Goal: Navigation & Orientation: Go to known website

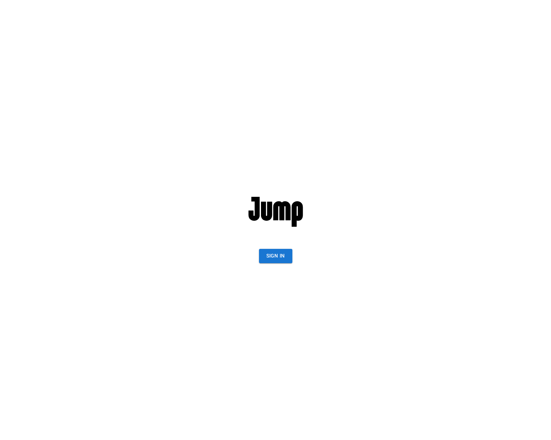
click at [279, 252] on button "Sign In" at bounding box center [275, 256] width 33 height 14
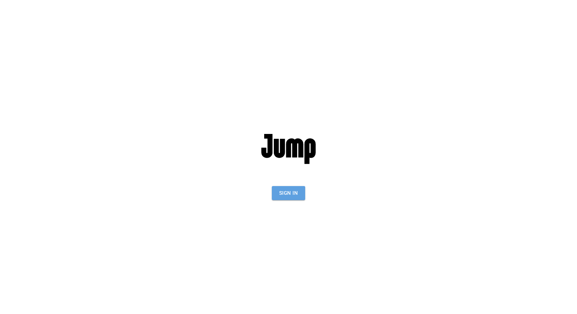
click at [275, 193] on button "Sign In" at bounding box center [288, 193] width 33 height 14
